Goal: Entertainment & Leisure: Consume media (video, audio)

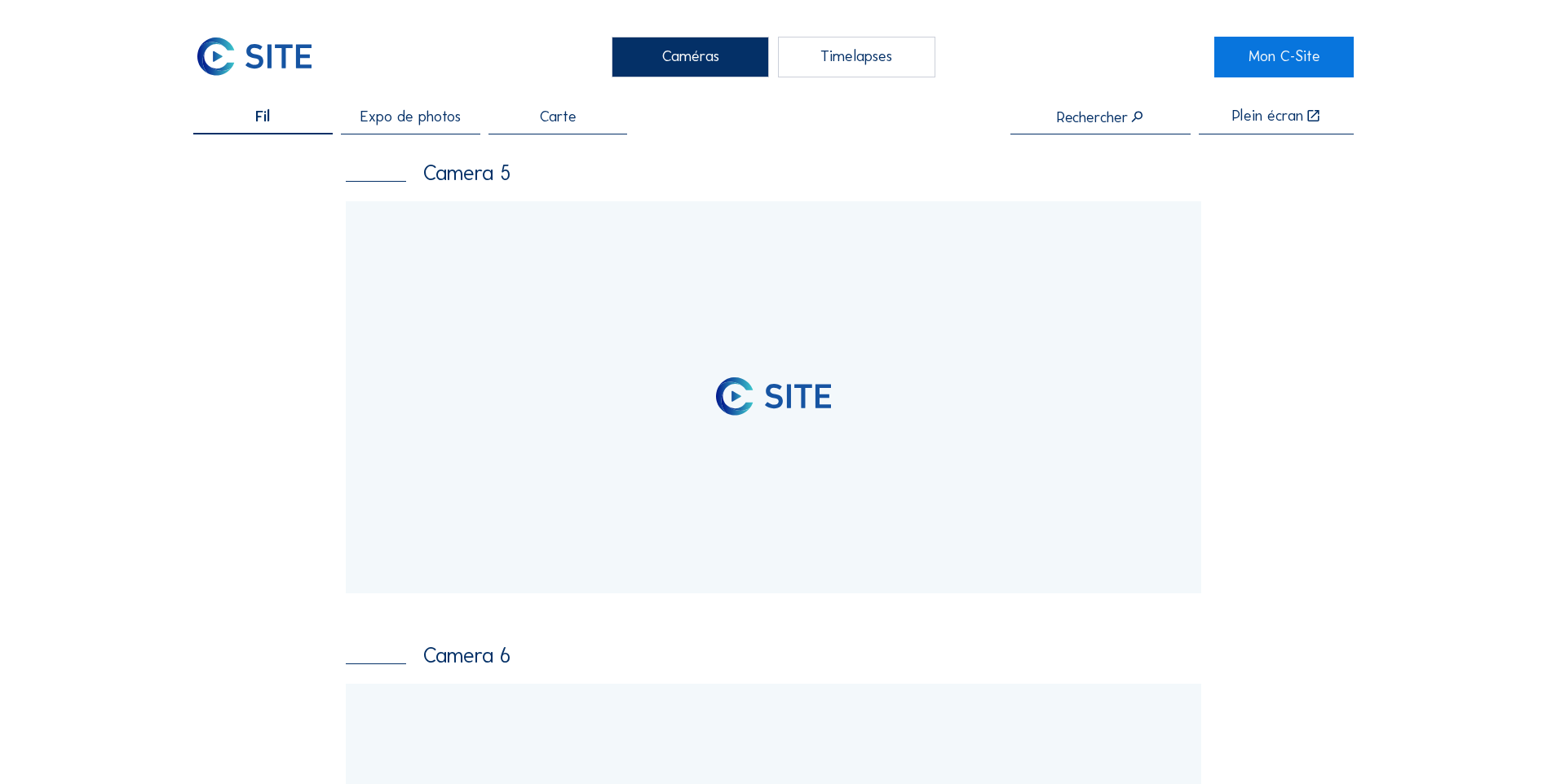
click at [877, 57] on div "Timelapses" at bounding box center [857, 57] width 158 height 41
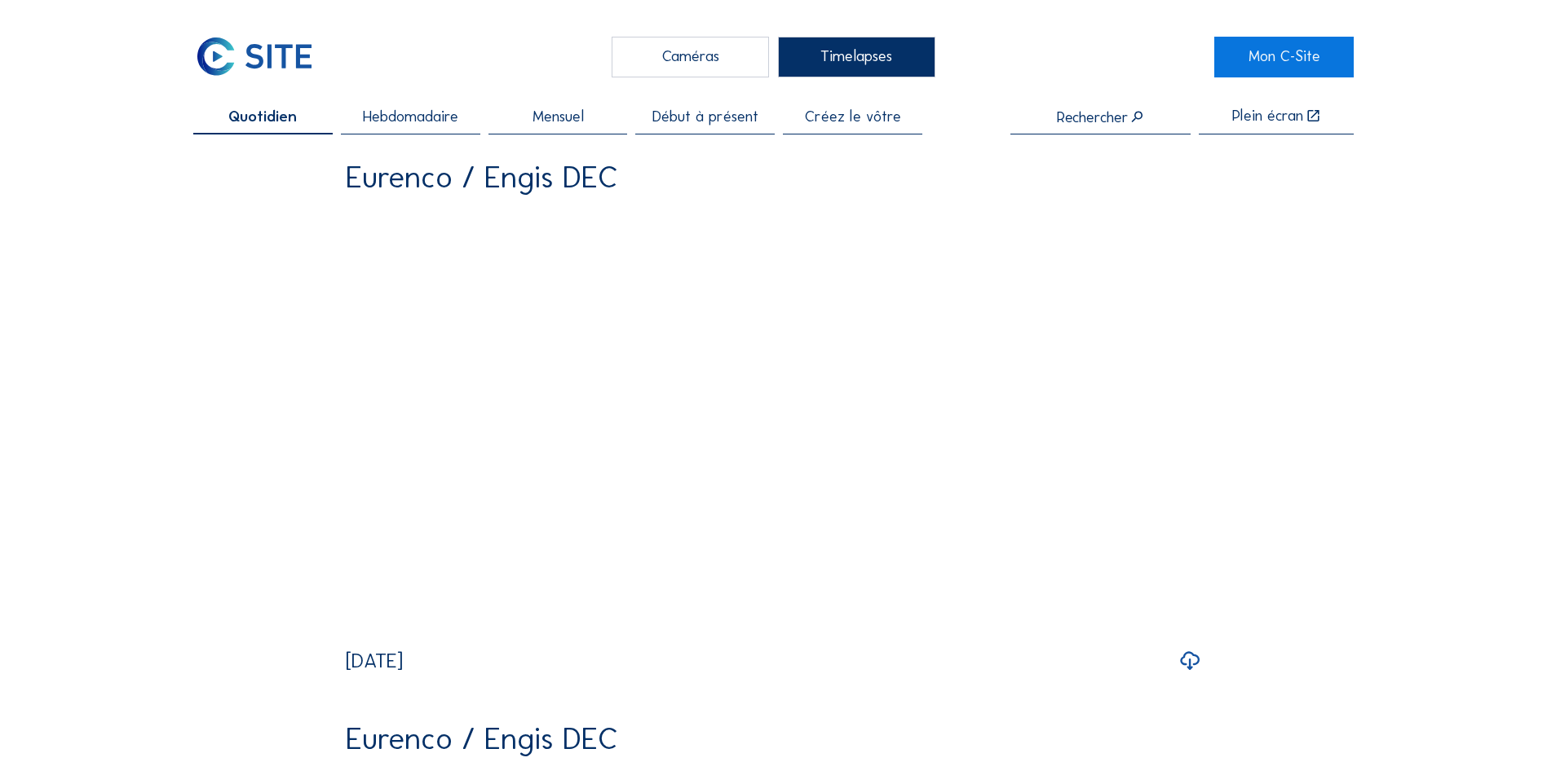
click at [428, 120] on span "Hebdomadaire" at bounding box center [410, 117] width 96 height 15
click at [271, 124] on span "Quotidien" at bounding box center [263, 117] width 63 height 15
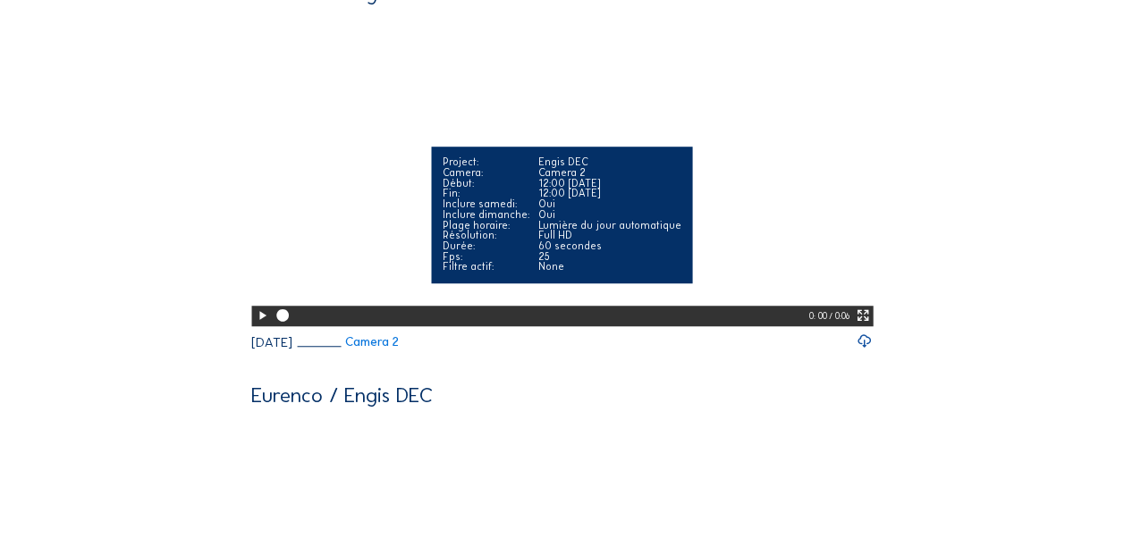
scroll to position [536, 0]
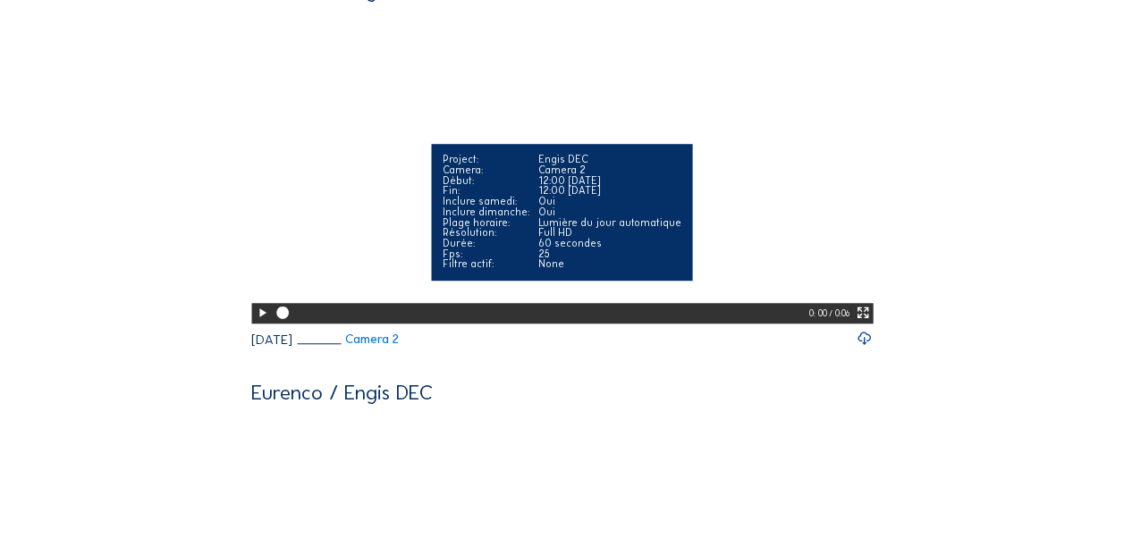
click at [255, 322] on icon at bounding box center [262, 313] width 14 height 18
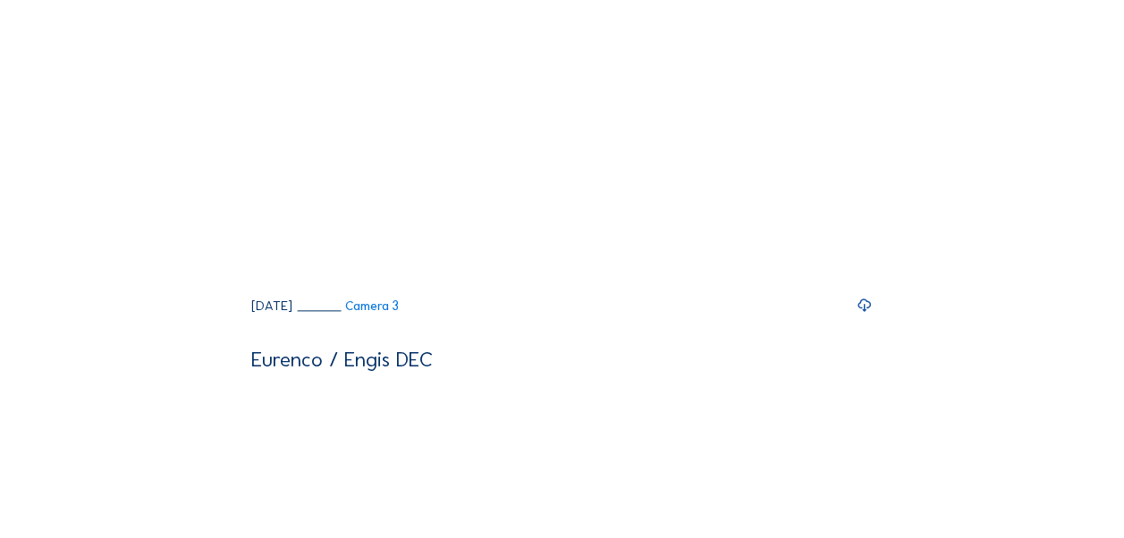
scroll to position [983, 0]
